Goal: Task Accomplishment & Management: Complete application form

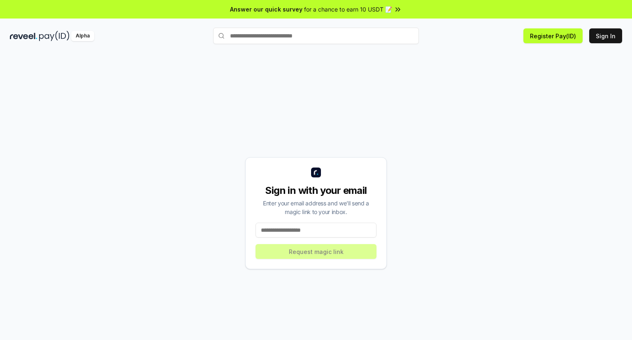
click at [307, 231] on input at bounding box center [316, 230] width 121 height 15
type input "**********"
click at [335, 257] on button "Request magic link" at bounding box center [316, 251] width 121 height 15
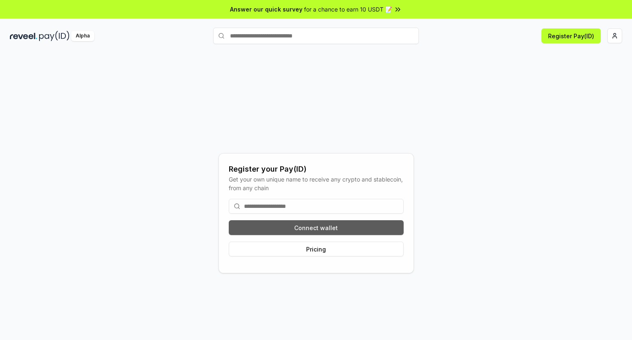
click at [319, 224] on button "Connect wallet" at bounding box center [316, 227] width 175 height 15
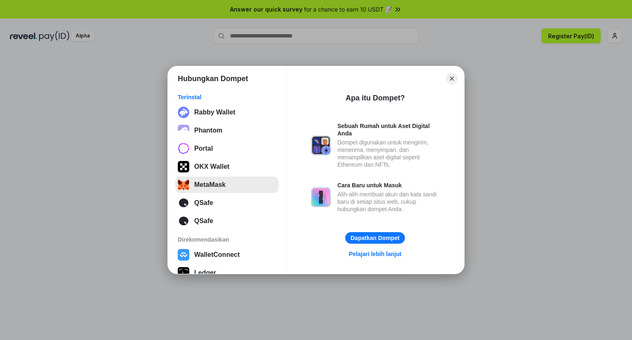
click at [204, 184] on button "MetaMask" at bounding box center [226, 185] width 103 height 16
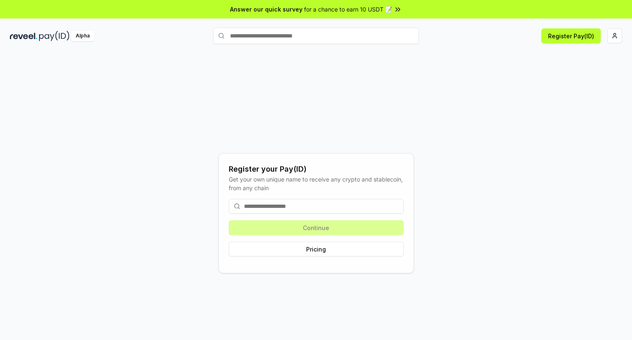
click at [320, 226] on div "Continue Pricing" at bounding box center [316, 227] width 175 height 71
click at [284, 203] on input at bounding box center [316, 206] width 175 height 15
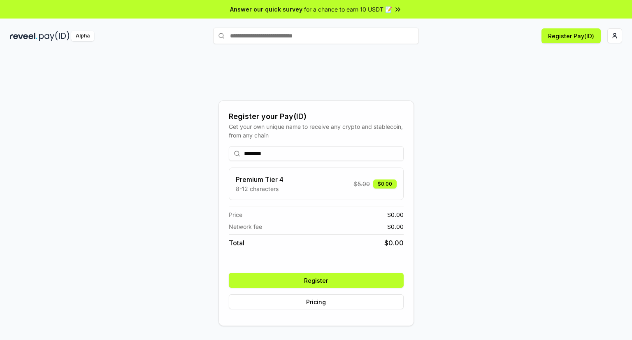
type input "********"
click at [326, 279] on button "Register" at bounding box center [316, 280] width 175 height 15
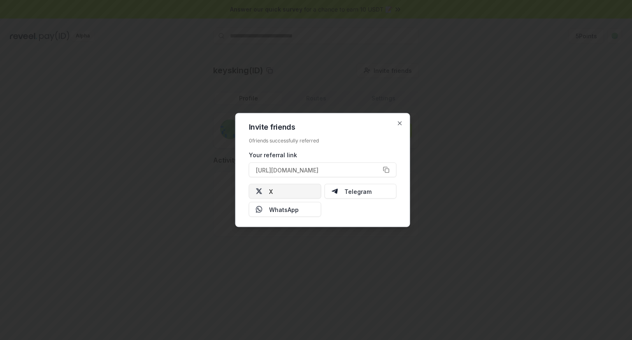
click at [291, 189] on button "X" at bounding box center [285, 191] width 72 height 15
click at [401, 122] on icon "button" at bounding box center [400, 123] width 7 height 7
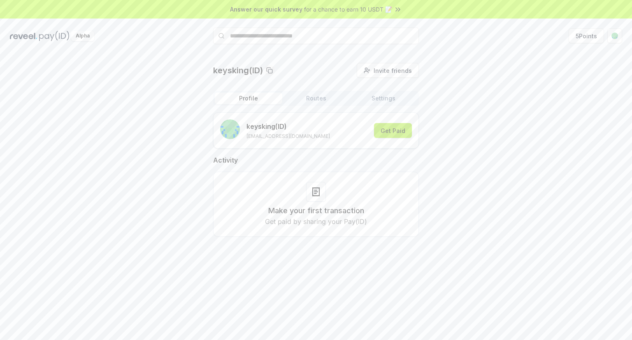
click at [399, 137] on button "Get Paid" at bounding box center [393, 130] width 38 height 15
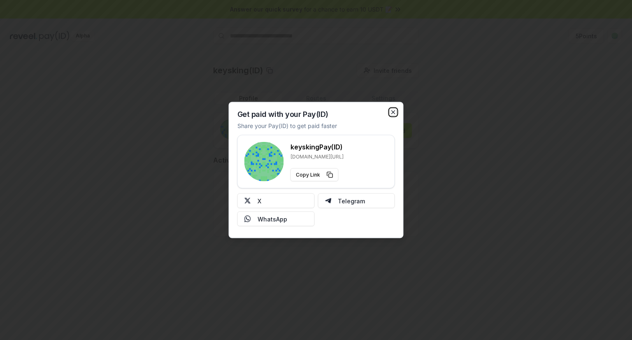
click at [391, 112] on icon "button" at bounding box center [393, 112] width 7 height 7
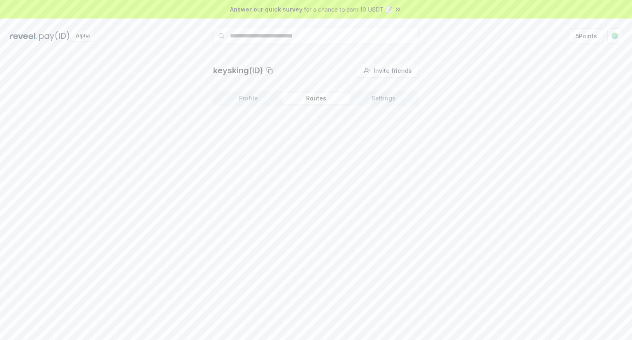
click at [326, 97] on button "Routes" at bounding box center [316, 99] width 68 height 12
